Goal: Obtain resource: Download file/media

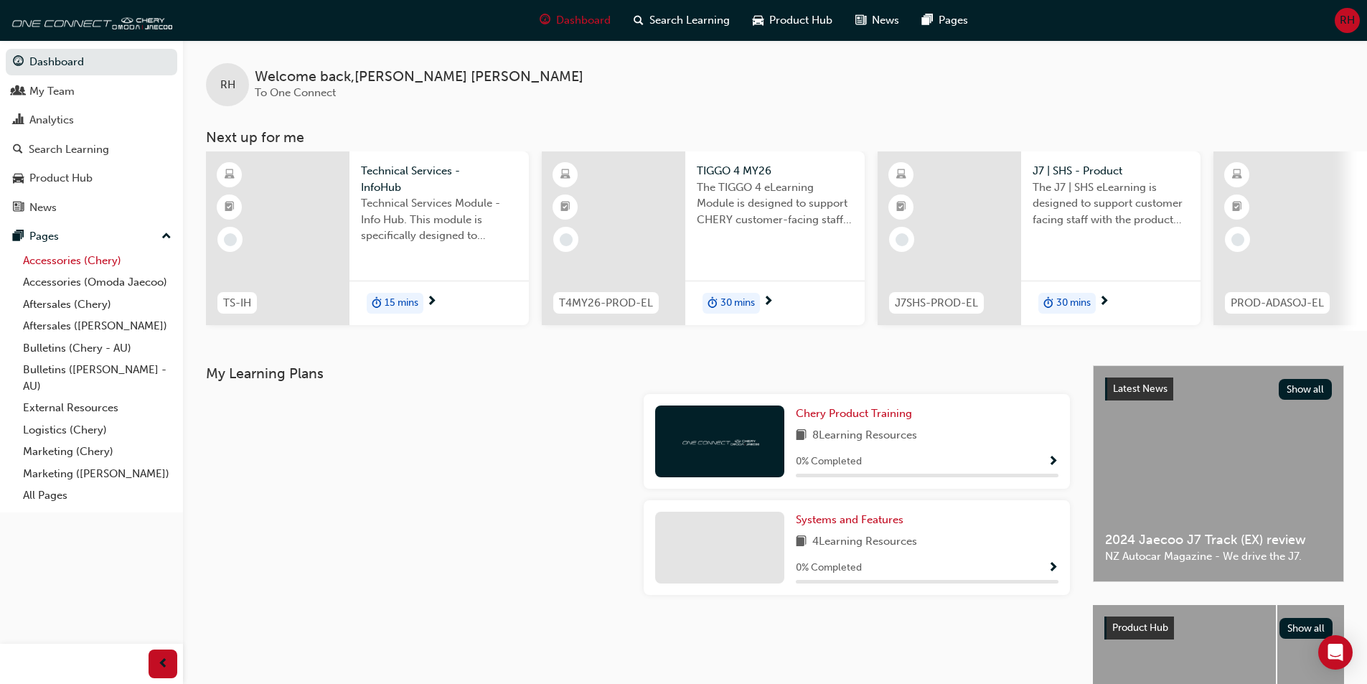
click at [56, 259] on link "Accessories (Chery)" at bounding box center [97, 261] width 160 height 22
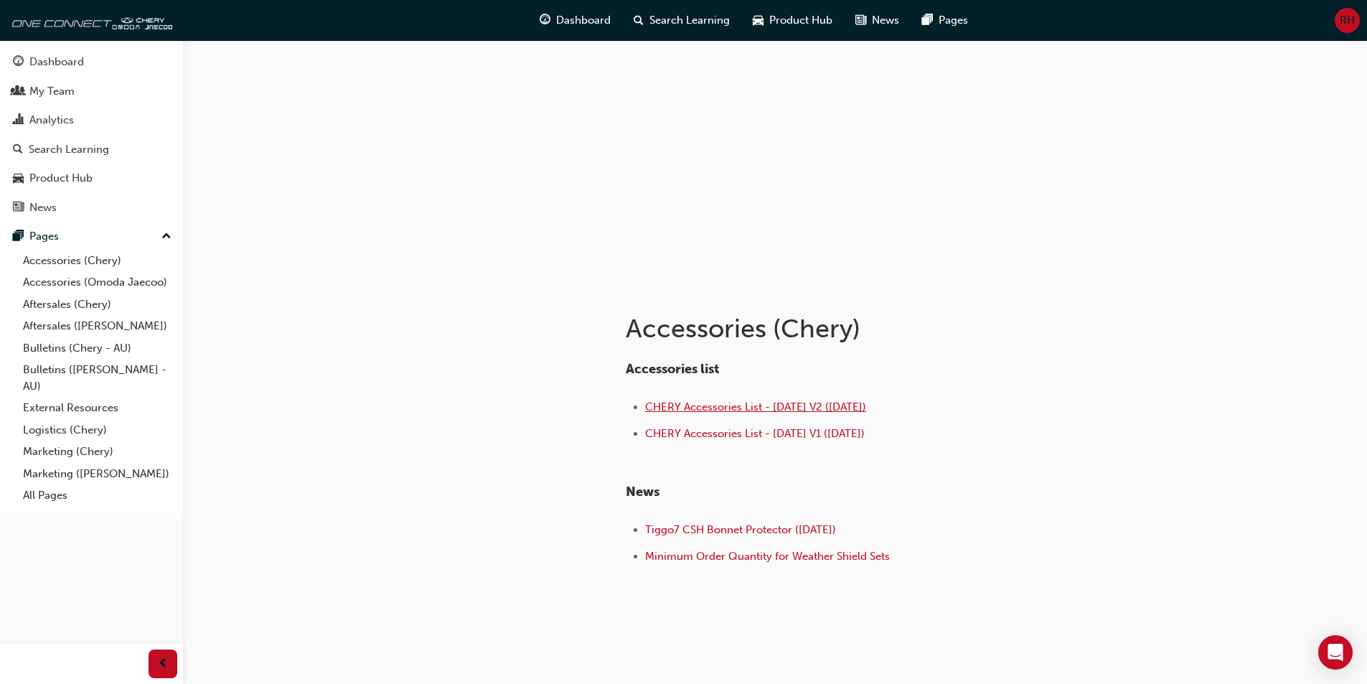
scroll to position [66, 0]
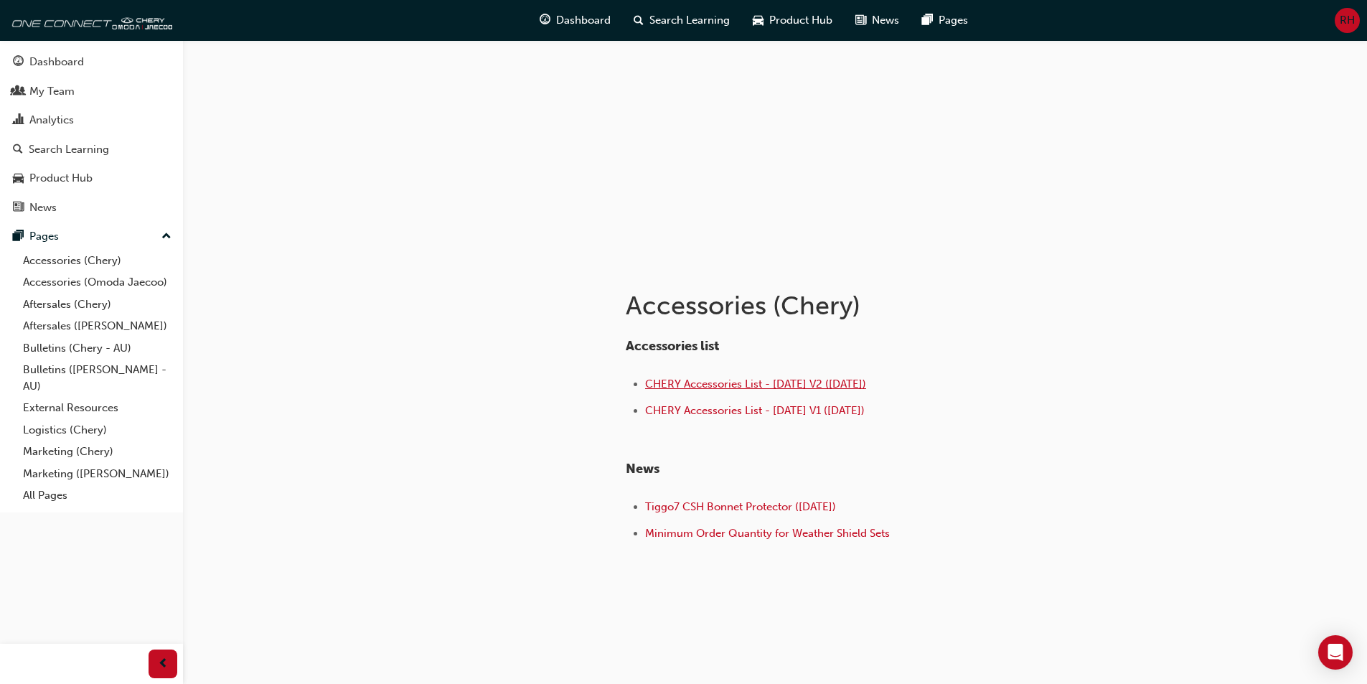
click at [710, 380] on span "CHERY Accessories List - [DATE] V2 ([DATE])" at bounding box center [755, 383] width 221 height 13
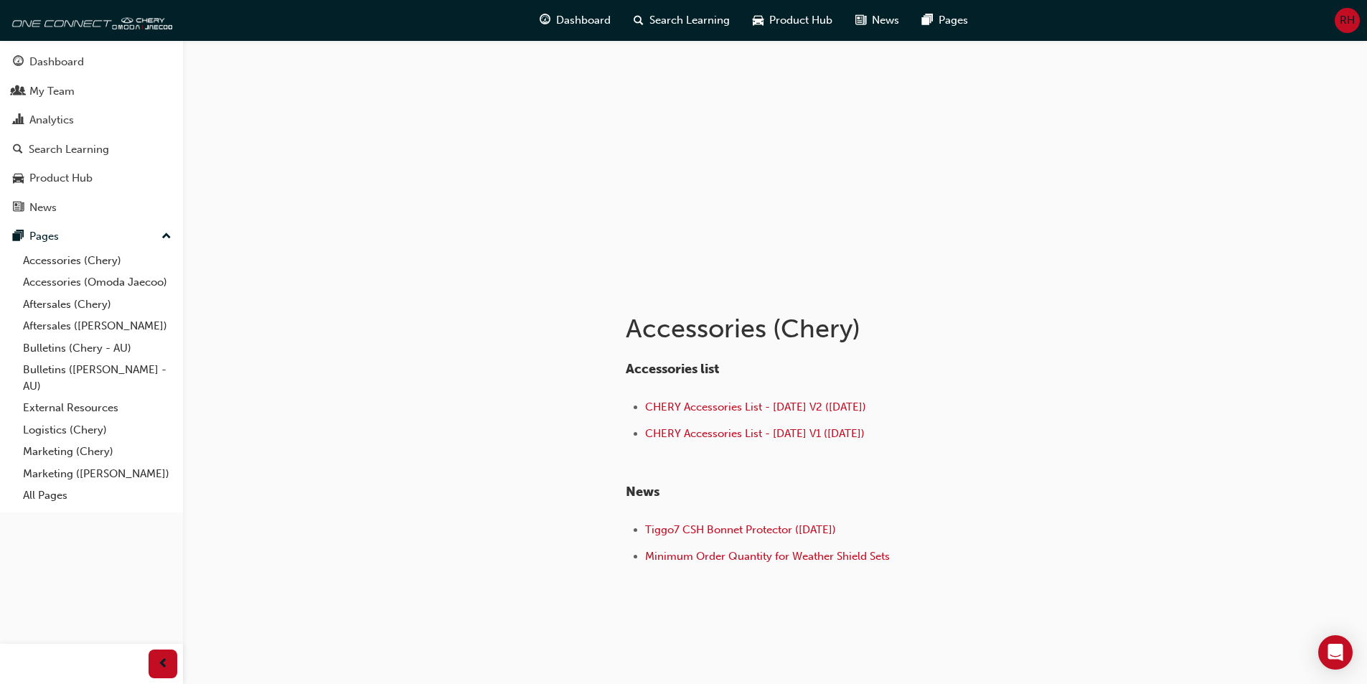
scroll to position [66, 0]
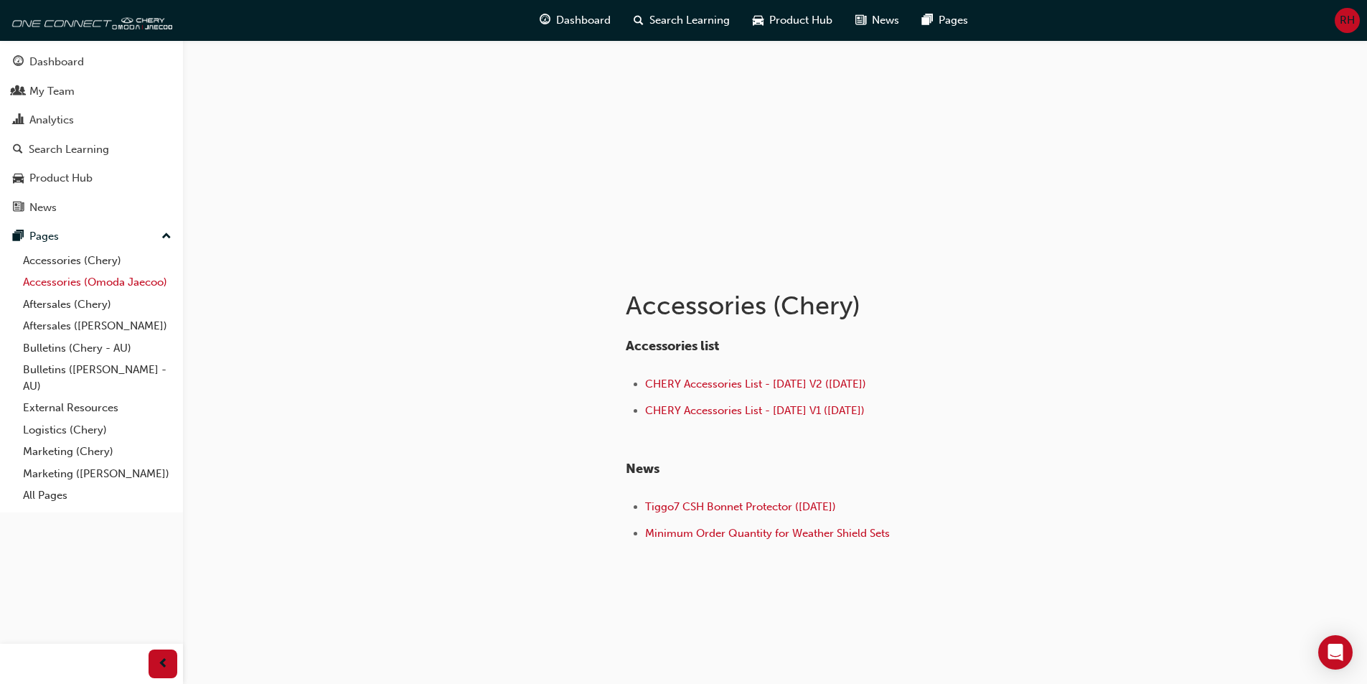
click at [51, 281] on link "Accessories (Omoda Jaecoo)" at bounding box center [97, 282] width 160 height 22
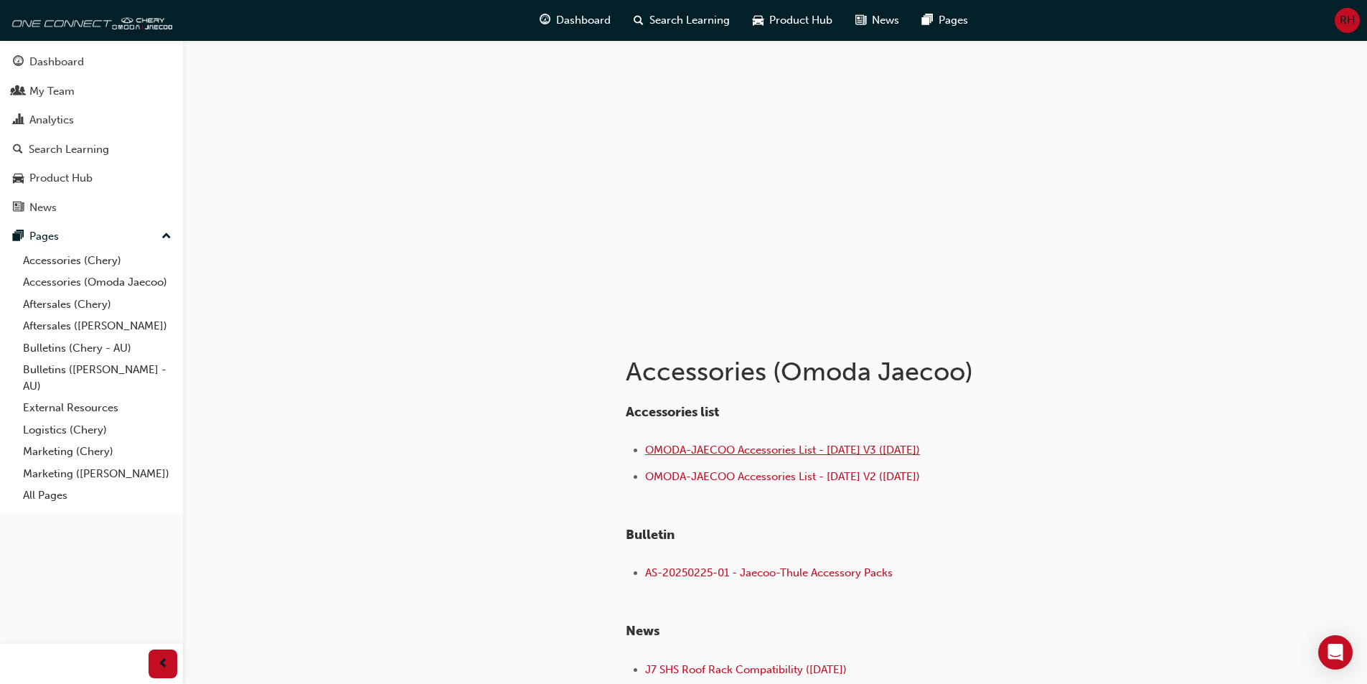
click at [733, 447] on span "OMODA-JAECOO Accessories List - [DATE] V3 ([DATE])" at bounding box center [782, 450] width 275 height 13
